Goal: Check status: Check status

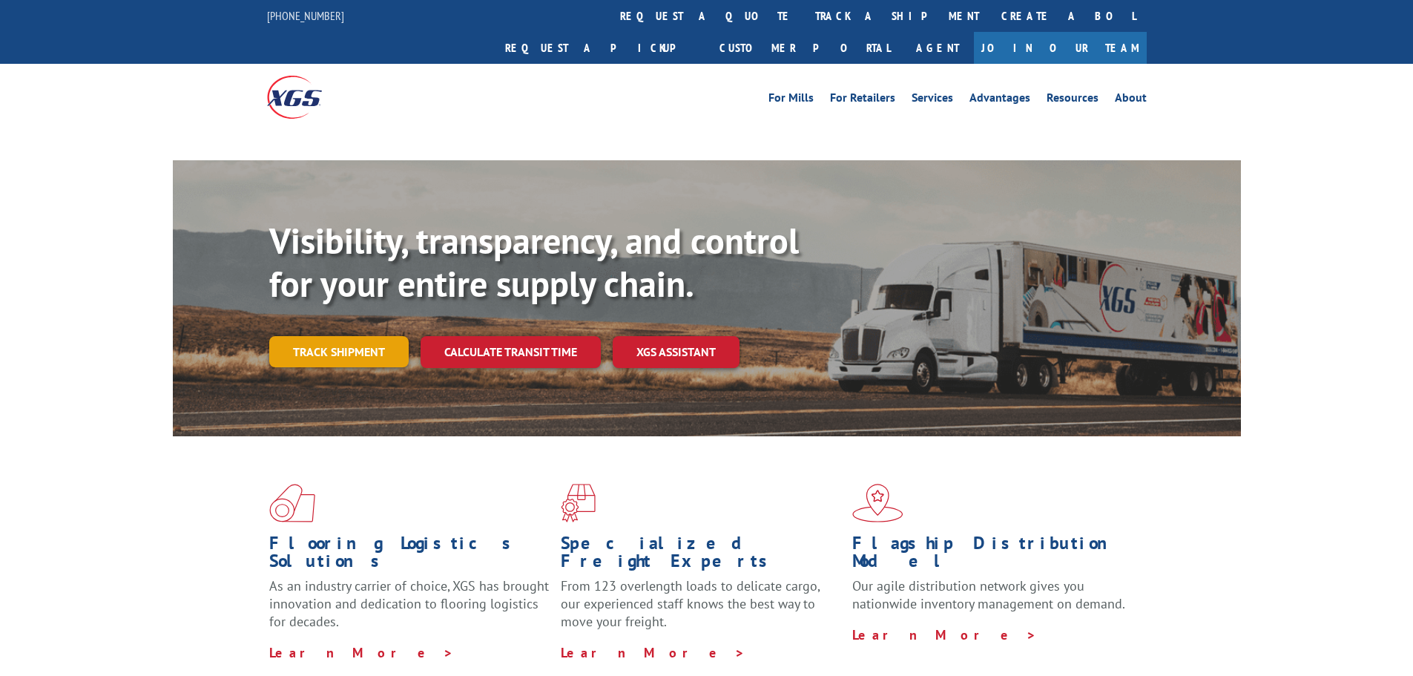
click at [315, 336] on link "Track shipment" at bounding box center [338, 351] width 139 height 31
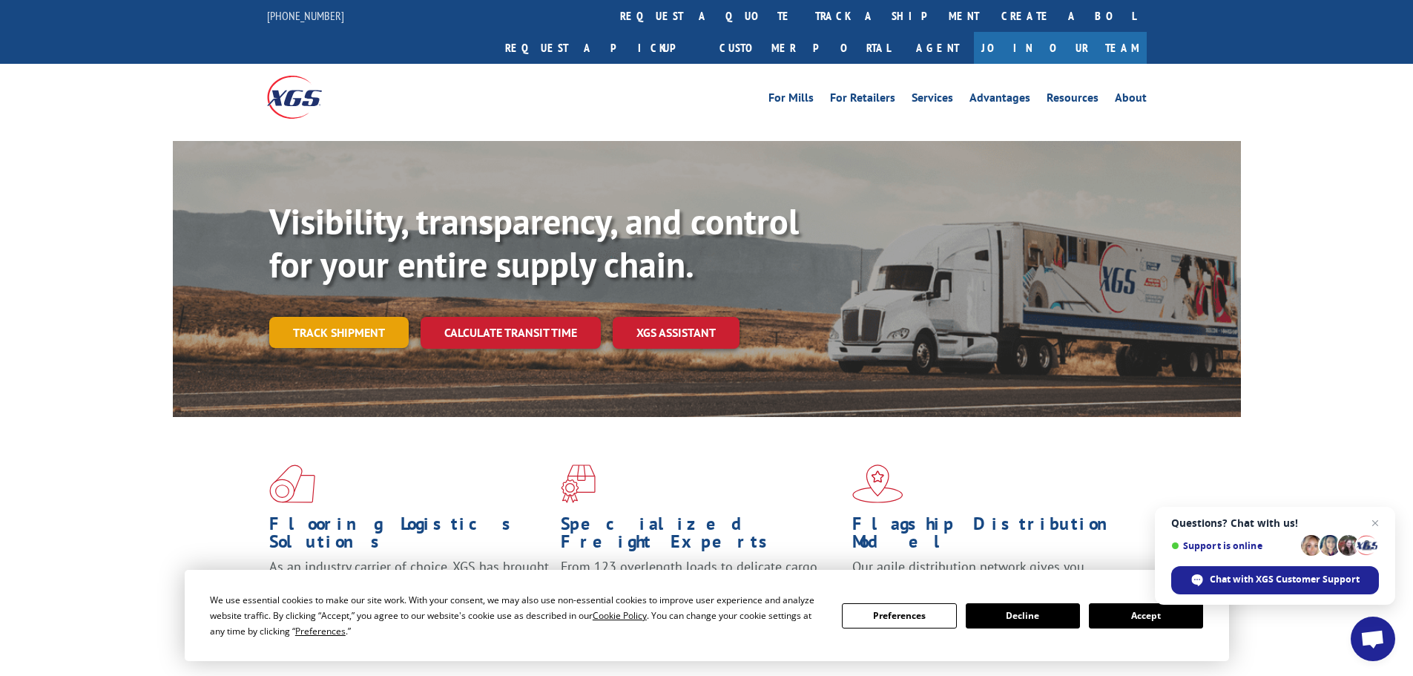
click at [319, 317] on link "Track shipment" at bounding box center [338, 332] width 139 height 31
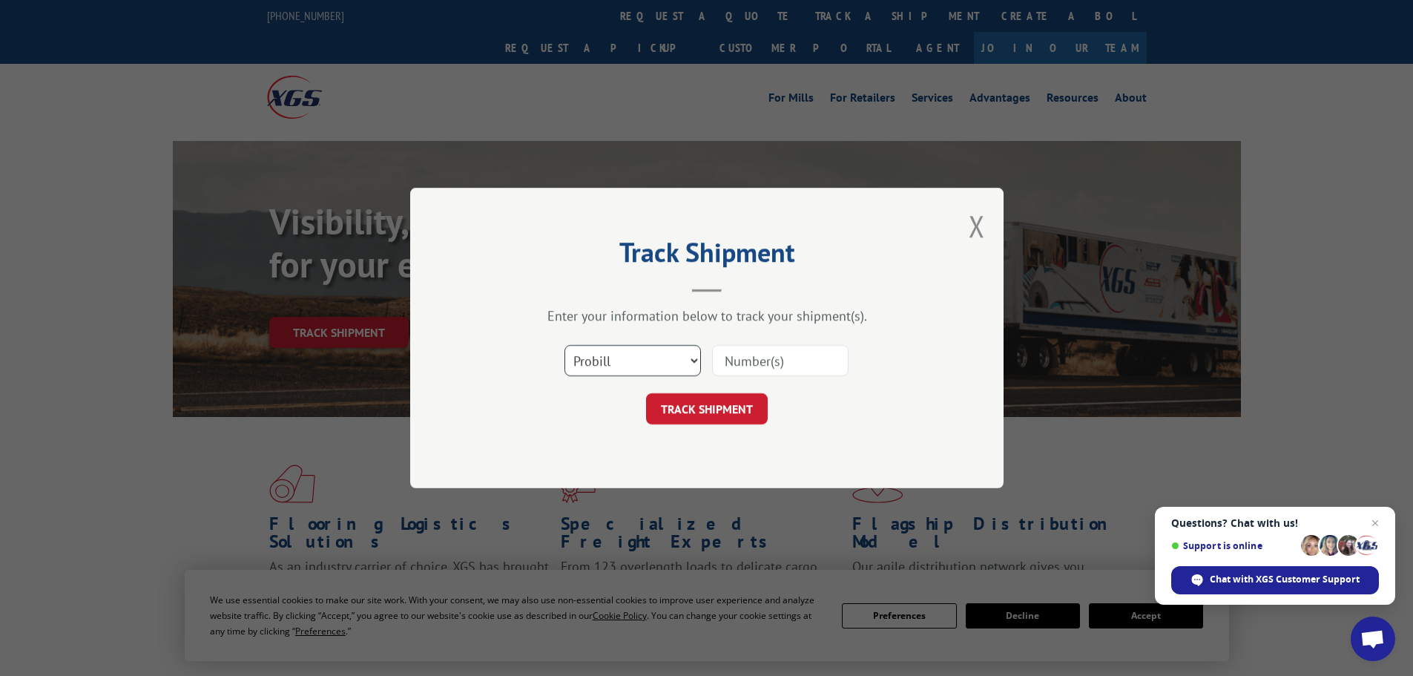
click at [622, 358] on select "Select category... Probill BOL PO" at bounding box center [632, 360] width 136 height 31
select select "bol"
click at [564, 345] on select "Select category... Probill BOL PO" at bounding box center [632, 360] width 136 height 31
click at [757, 374] on input at bounding box center [780, 360] width 136 height 31
type input "6049578"
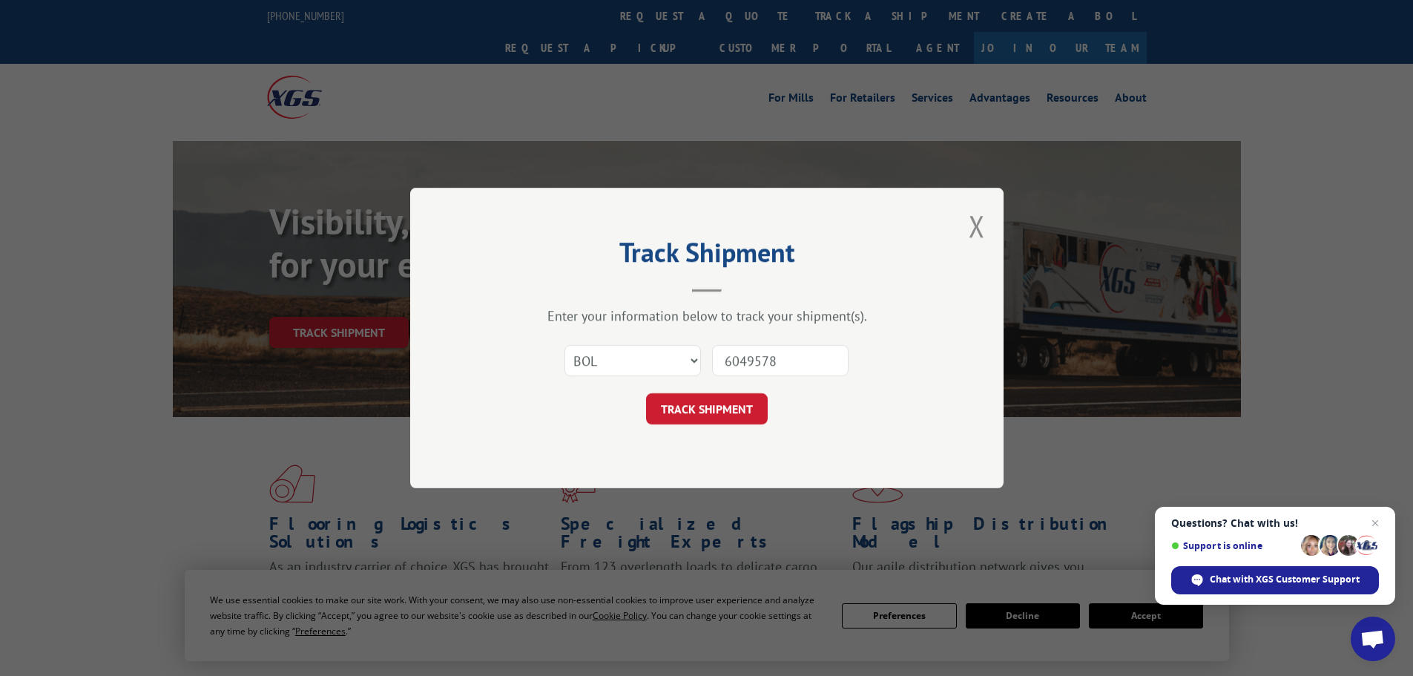
click button "TRACK SHIPMENT" at bounding box center [707, 408] width 122 height 31
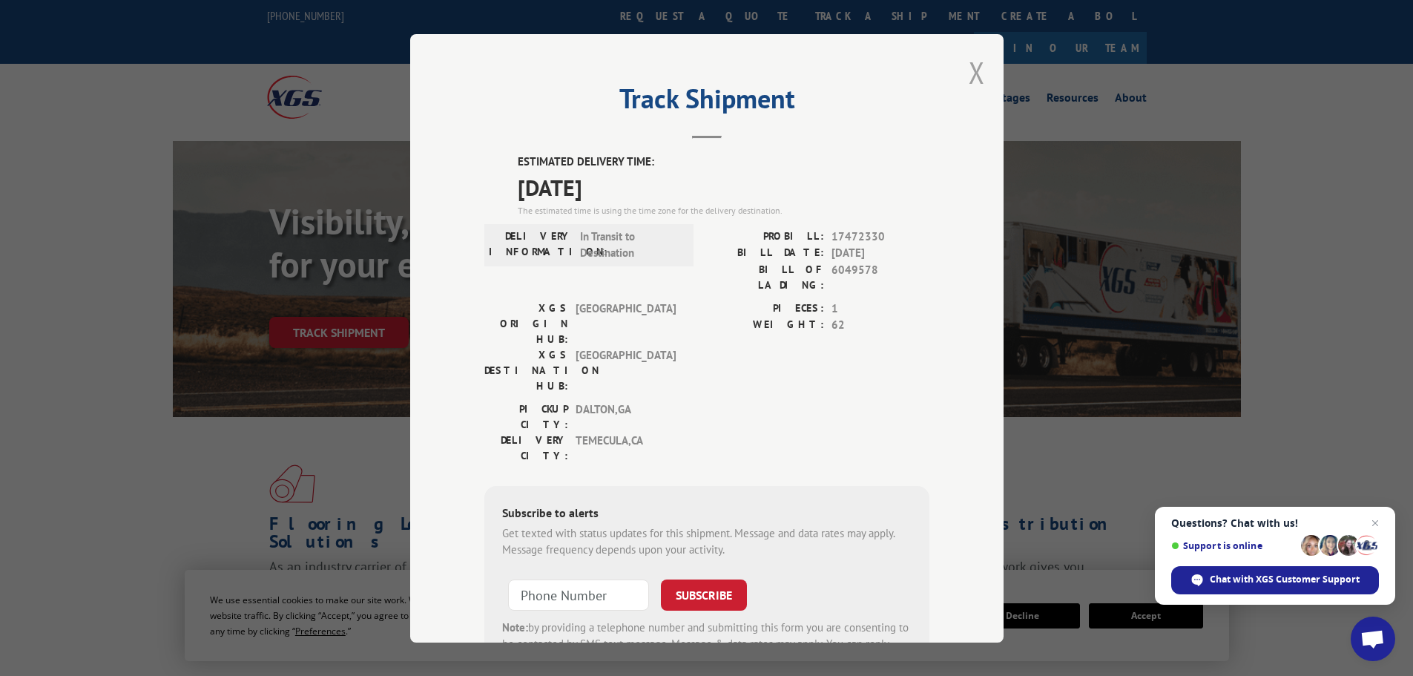
click at [977, 75] on button "Close modal" at bounding box center [977, 72] width 16 height 39
